Goal: Navigation & Orientation: Find specific page/section

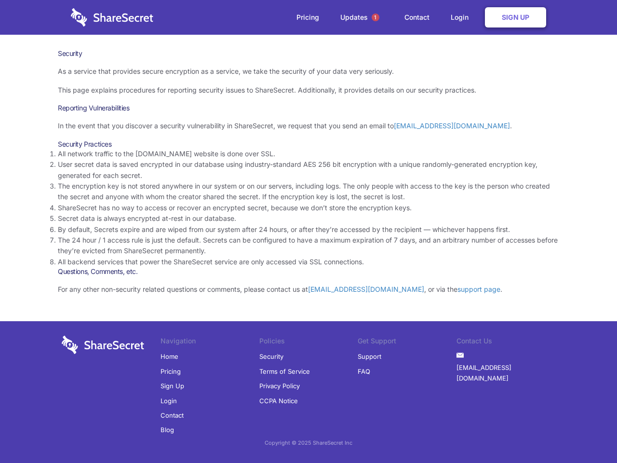
click at [309, 231] on li "By default, Secrets expire and are wiped from our system after 24 hours, or aft…" at bounding box center [308, 229] width 501 height 11
click at [376, 17] on span "1" at bounding box center [376, 17] width 8 height 8
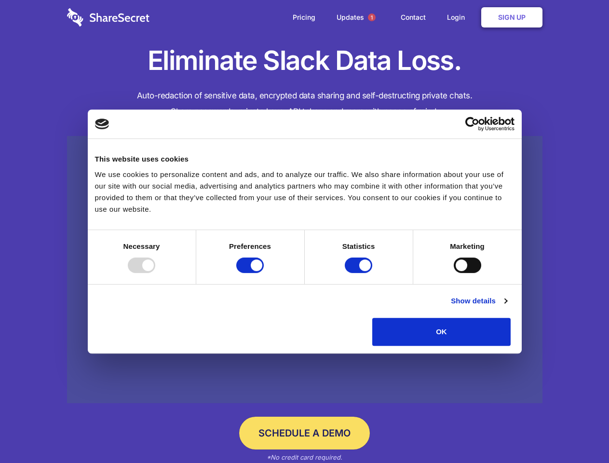
click at [155, 273] on div at bounding box center [141, 264] width 27 height 15
click at [264, 273] on input "Preferences" at bounding box center [249, 264] width 27 height 15
checkbox input "false"
click at [360, 273] on input "Statistics" at bounding box center [358, 264] width 27 height 15
checkbox input "false"
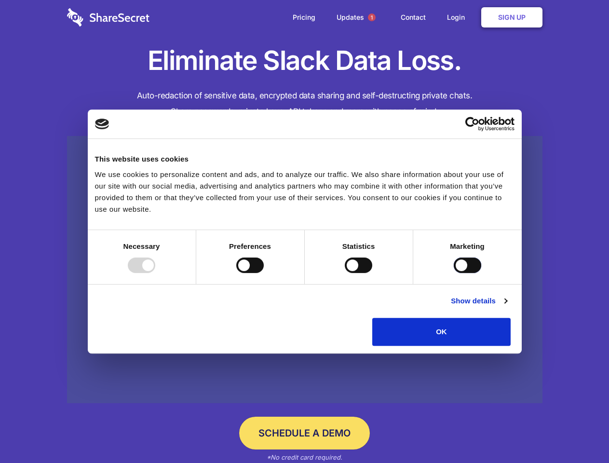
click at [454, 273] on input "Marketing" at bounding box center [467, 264] width 27 height 15
checkbox input "true"
click at [507, 307] on link "Show details" at bounding box center [479, 301] width 56 height 12
click at [0, 0] on li "Necessary 7 Necessary cookies help make a website usable by enabling basic func…" at bounding box center [0, 0] width 0 height 0
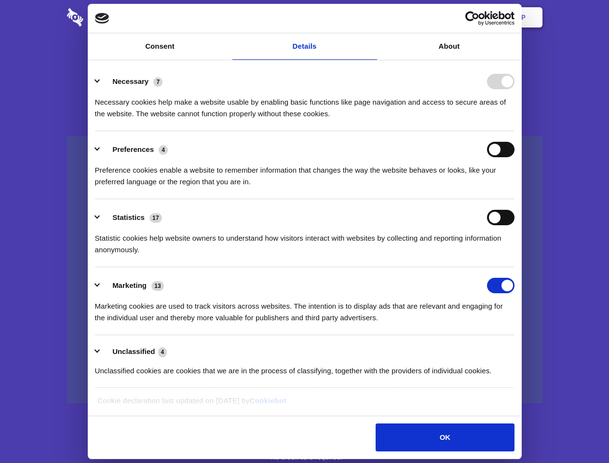
click at [371, 17] on span "1" at bounding box center [372, 17] width 8 height 8
